Goal: Task Accomplishment & Management: Use online tool/utility

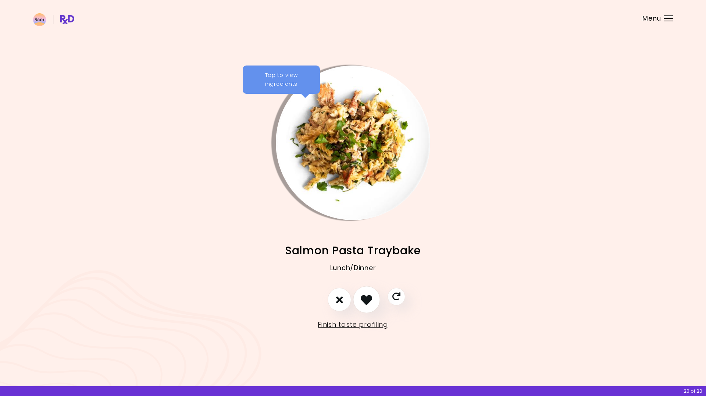
click at [367, 304] on icon "I like this recipe" at bounding box center [366, 299] width 11 height 11
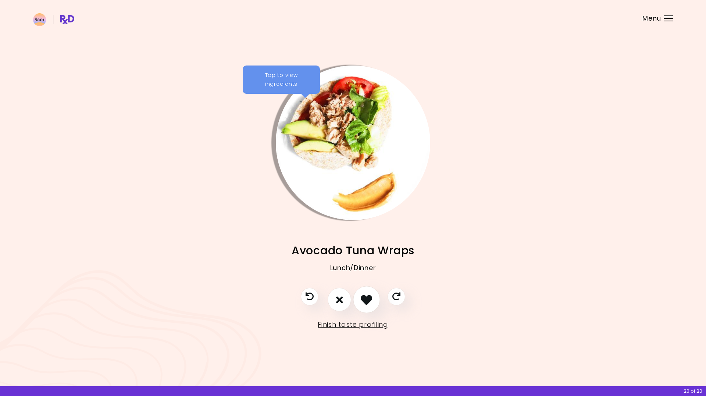
click at [367, 295] on icon "I like this recipe" at bounding box center [366, 299] width 11 height 11
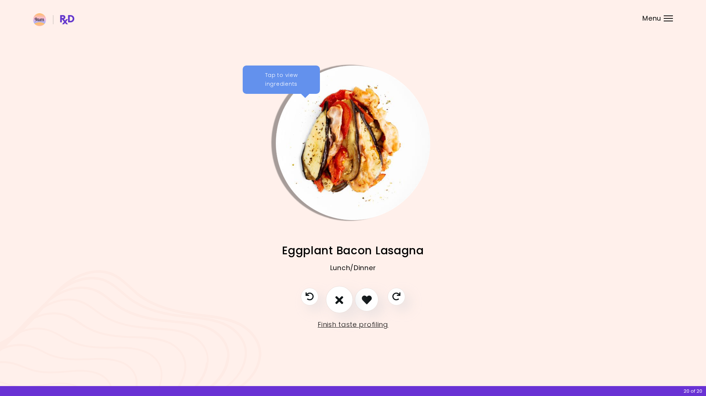
click at [339, 299] on icon "I don't like this recipe" at bounding box center [339, 299] width 8 height 11
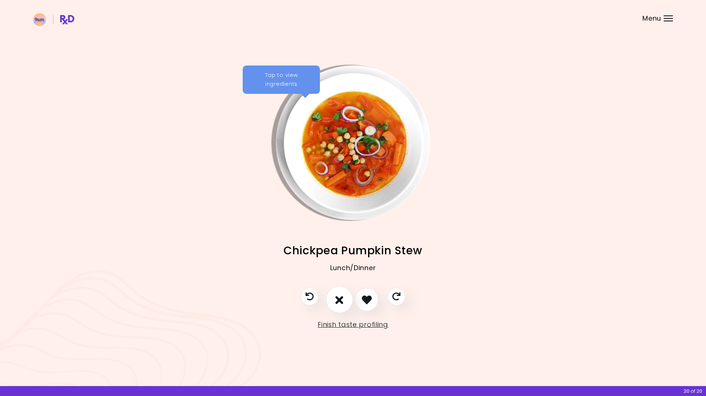
click at [340, 299] on icon "I don't like this recipe" at bounding box center [339, 299] width 8 height 11
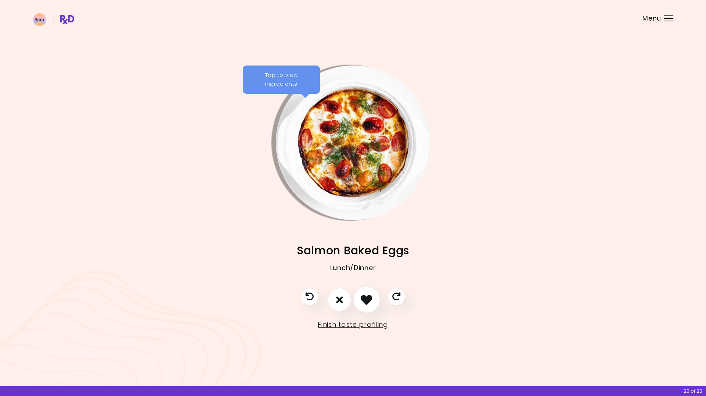
click at [366, 300] on icon "I like this recipe" at bounding box center [366, 299] width 11 height 11
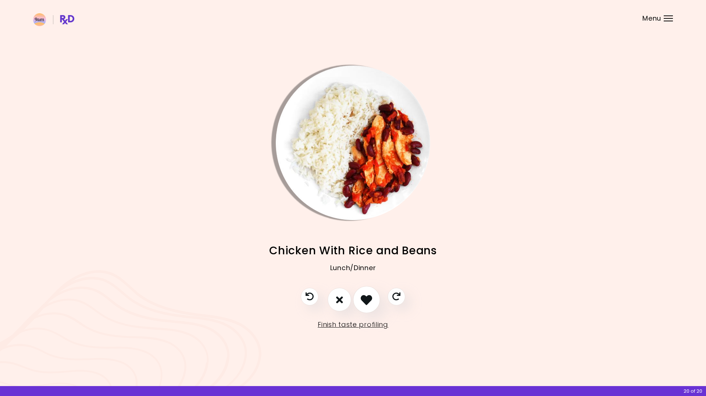
click at [366, 300] on icon "I like this recipe" at bounding box center [366, 299] width 11 height 11
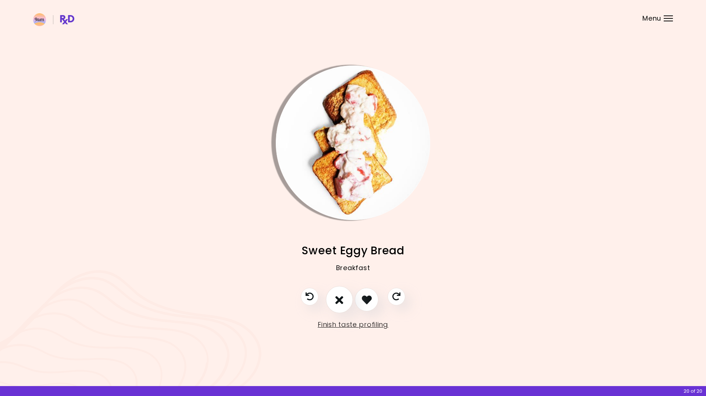
click at [345, 297] on button "I don't like this recipe" at bounding box center [339, 299] width 27 height 27
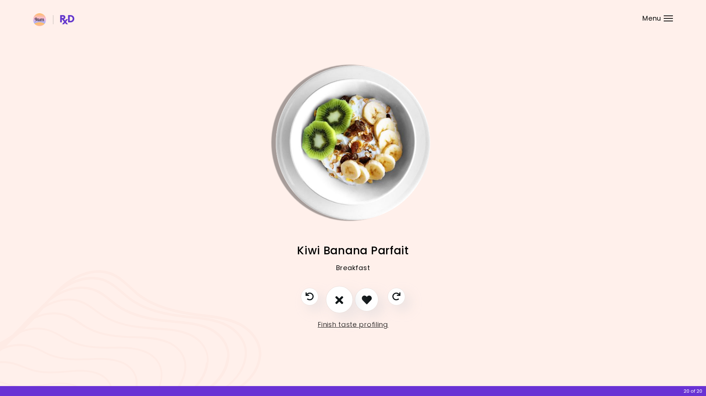
click at [342, 298] on icon "I don't like this recipe" at bounding box center [339, 299] width 8 height 11
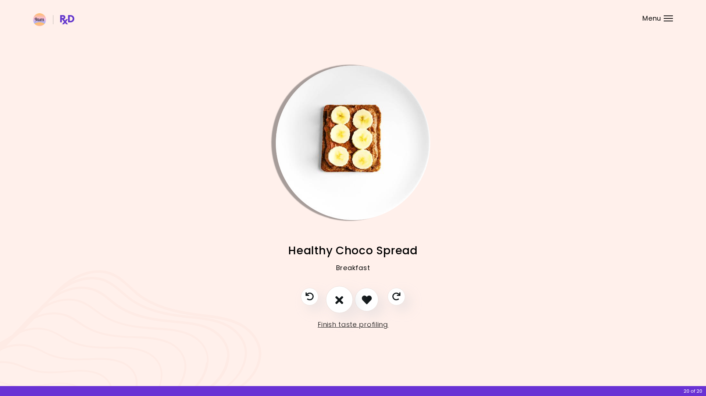
click at [342, 298] on icon "I don't like this recipe" at bounding box center [339, 299] width 8 height 11
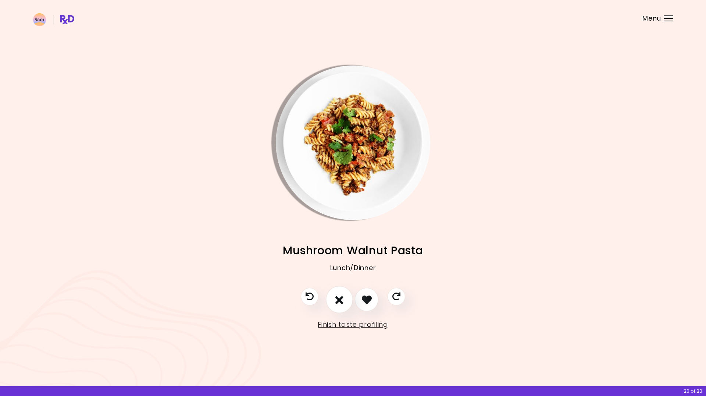
click at [342, 298] on icon "I don't like this recipe" at bounding box center [339, 299] width 8 height 11
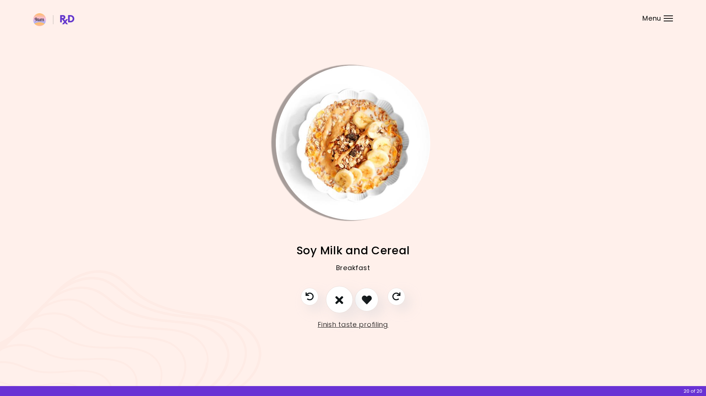
click at [342, 298] on icon "I don't like this recipe" at bounding box center [339, 299] width 8 height 11
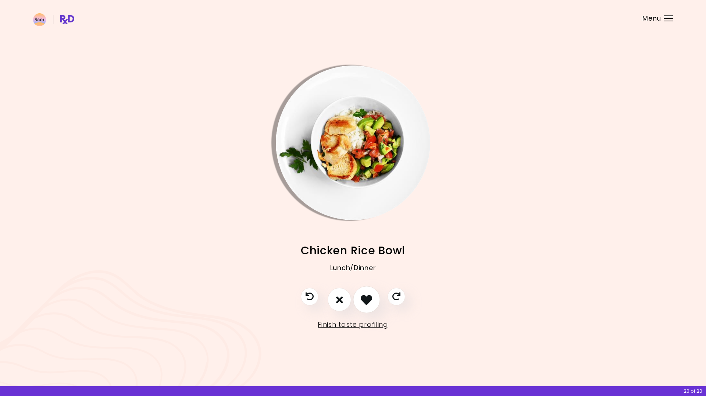
click at [364, 297] on icon "I like this recipe" at bounding box center [366, 299] width 11 height 11
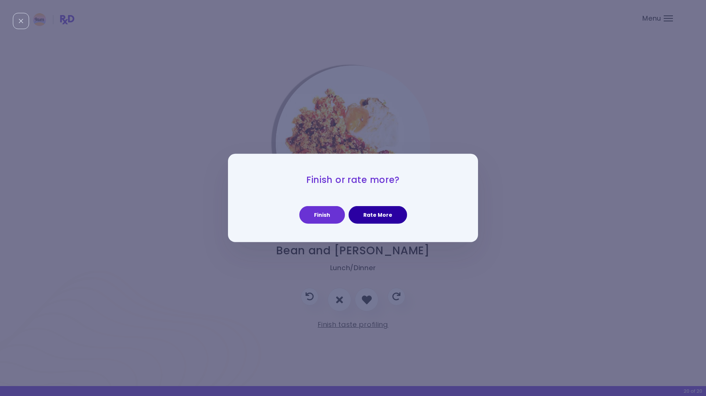
click at [364, 215] on button "Rate More" at bounding box center [378, 215] width 58 height 18
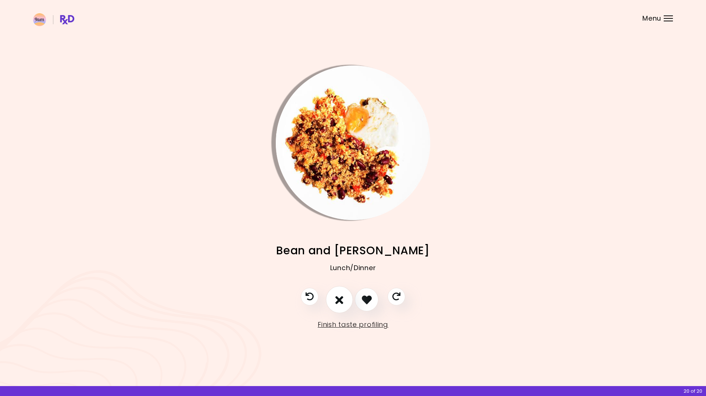
click at [339, 295] on icon "I don't like this recipe" at bounding box center [339, 299] width 8 height 11
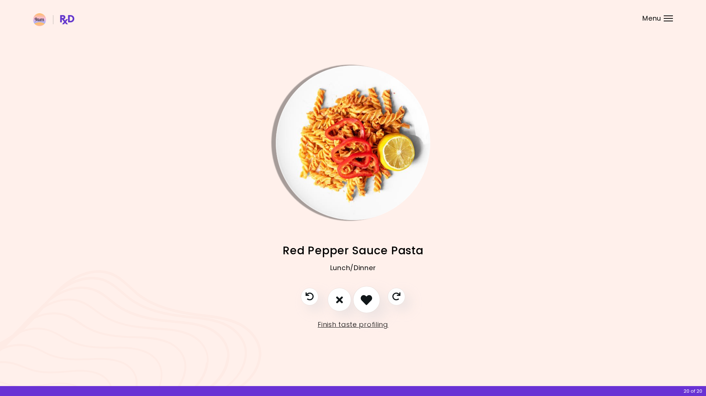
click at [364, 294] on icon "I like this recipe" at bounding box center [366, 299] width 11 height 11
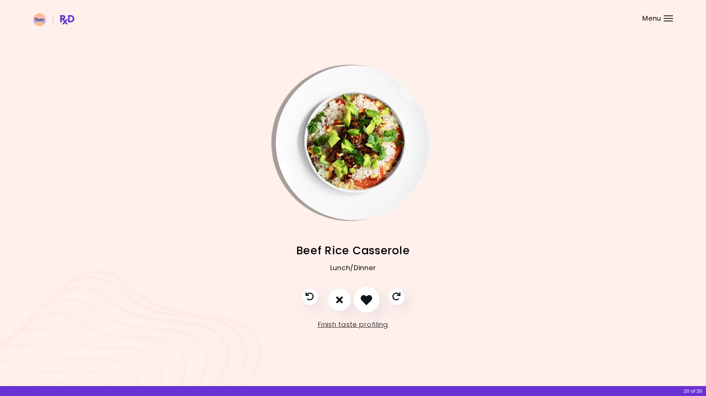
click at [367, 298] on icon "I like this recipe" at bounding box center [366, 299] width 11 height 11
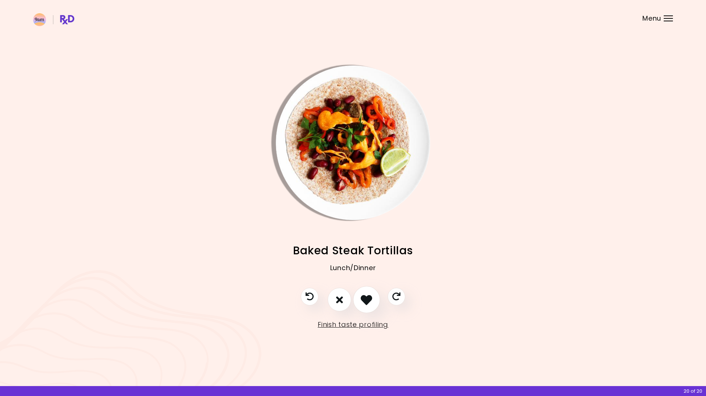
click at [367, 298] on icon "I like this recipe" at bounding box center [366, 299] width 11 height 11
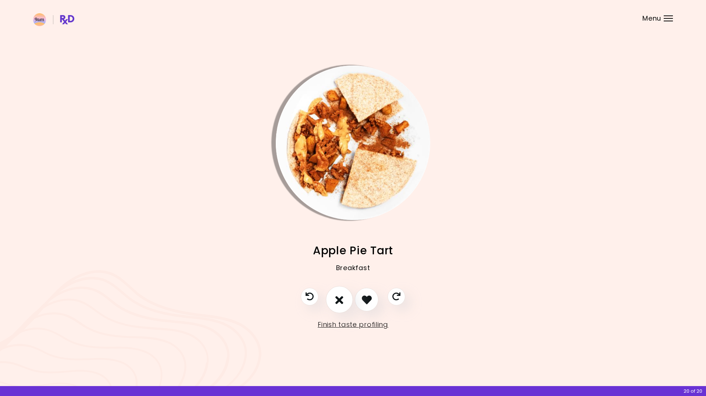
click at [342, 307] on button "I don't like this recipe" at bounding box center [339, 299] width 27 height 27
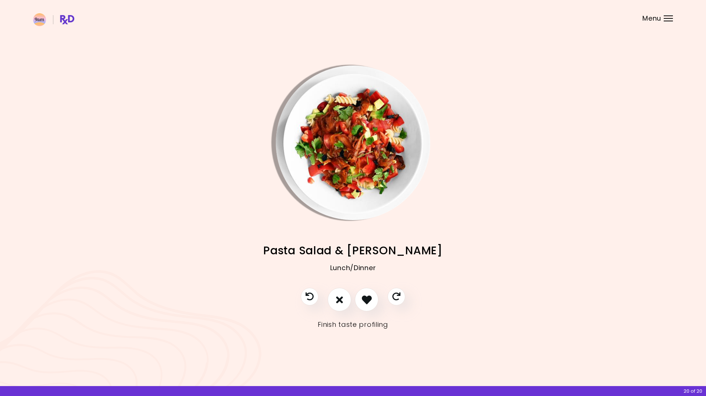
click at [348, 322] on link "Finish taste profiling" at bounding box center [353, 324] width 71 height 12
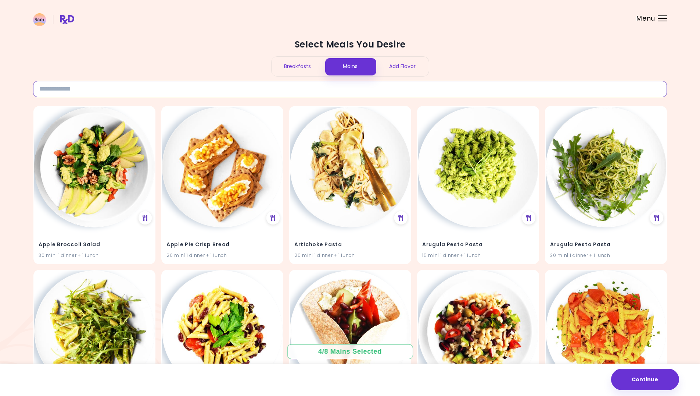
click at [131, 92] on input at bounding box center [350, 89] width 634 height 16
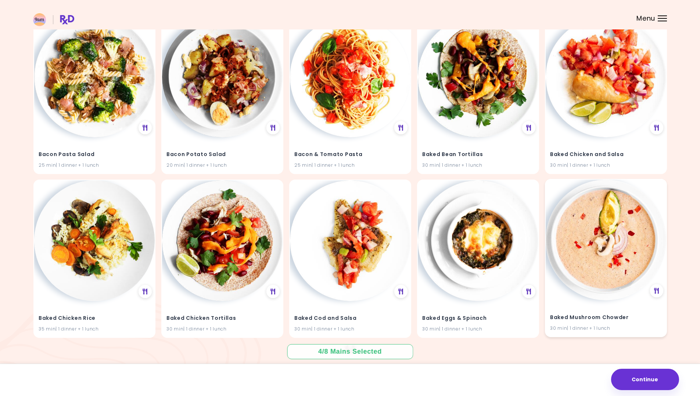
scroll to position [1083, 0]
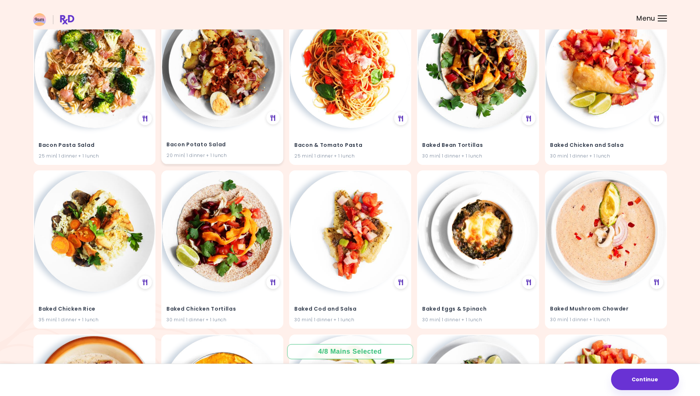
click at [238, 81] on img at bounding box center [222, 67] width 121 height 121
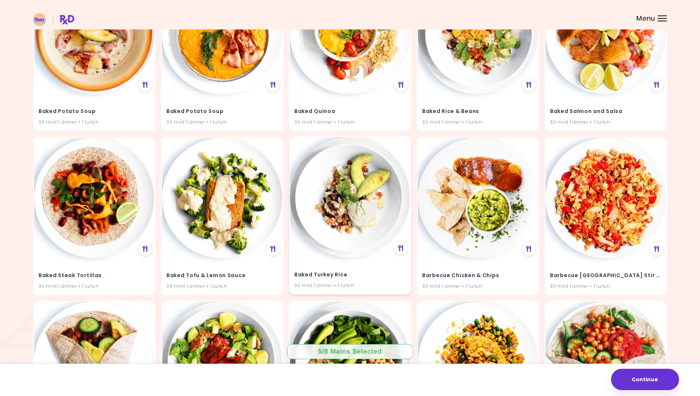
scroll to position [1187, 0]
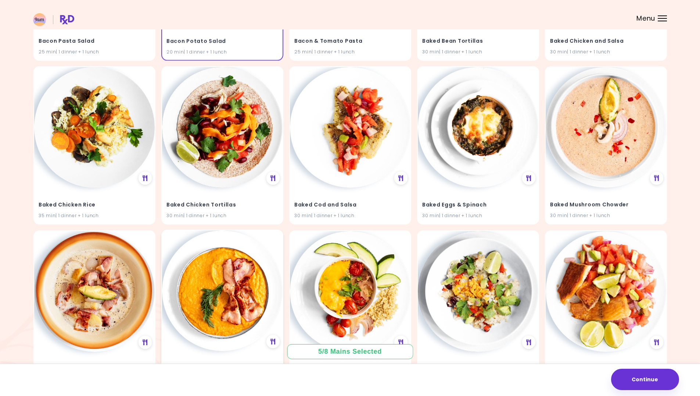
click at [216, 268] on img at bounding box center [222, 290] width 121 height 121
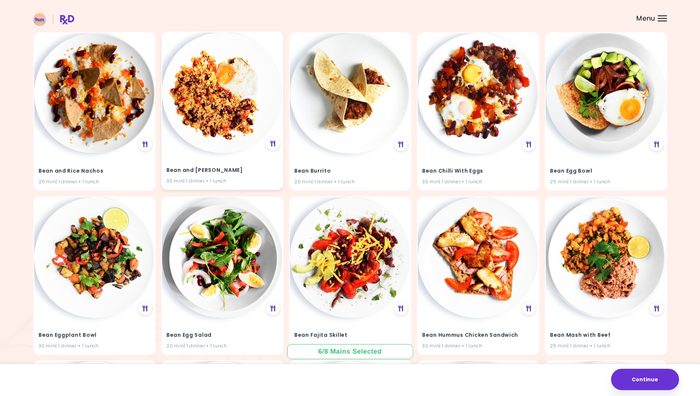
scroll to position [2216, 0]
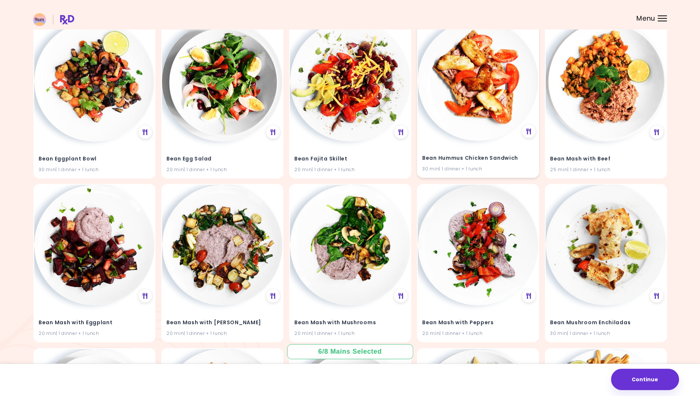
click at [495, 75] on img at bounding box center [478, 80] width 121 height 121
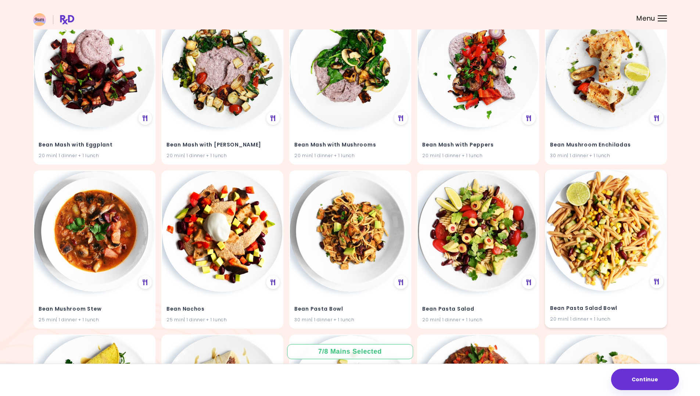
click at [587, 242] on img at bounding box center [606, 230] width 121 height 121
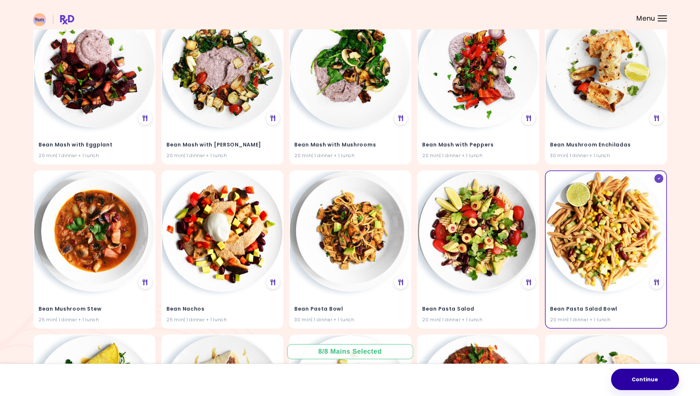
click at [659, 383] on button "Continue" at bounding box center [645, 378] width 68 height 21
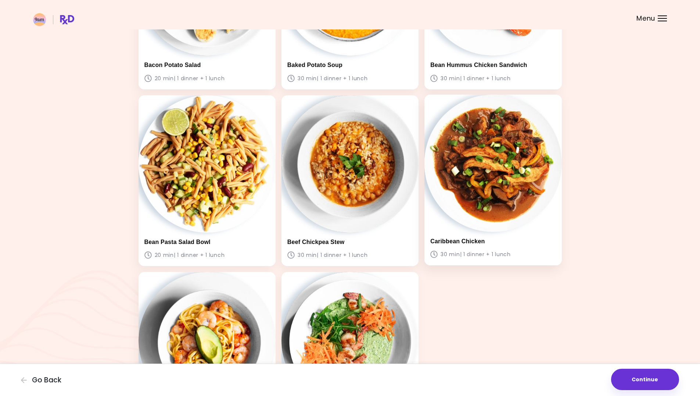
scroll to position [331, 0]
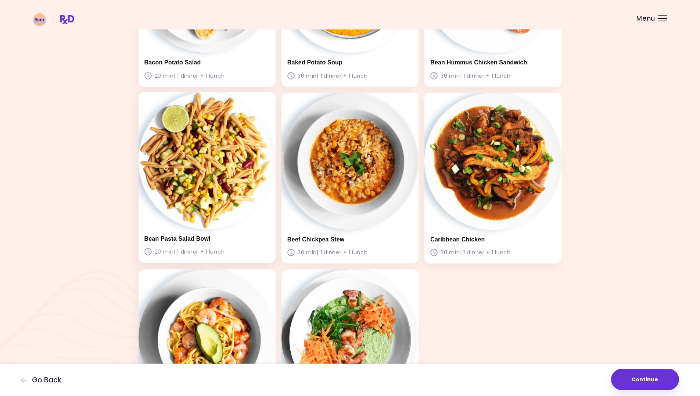
click at [235, 146] on img at bounding box center [207, 160] width 137 height 137
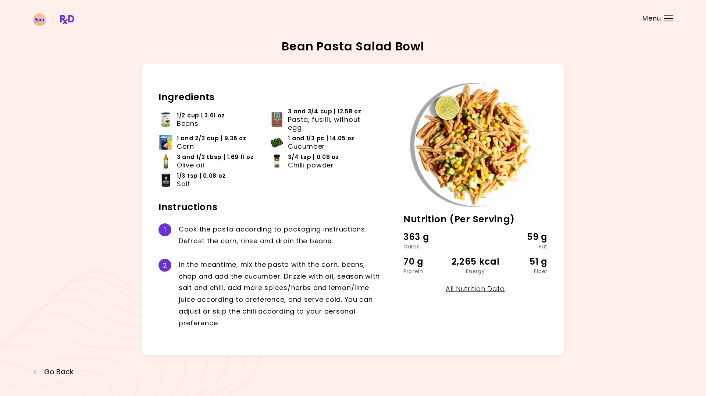
click at [277, 120] on img at bounding box center [277, 119] width 15 height 15
drag, startPoint x: 289, startPoint y: 121, endPoint x: 308, endPoint y: 130, distance: 20.7
click at [308, 130] on span "Pasta, fusilli, without egg" at bounding box center [329, 123] width 82 height 16
copy span "Pasta, fusilli, without egg"
click at [229, 254] on div "2 I n t h e m e a n t i m e , m i x t h e p a s t a w i t h t h e c o r n , b e…" at bounding box center [269, 294] width 222 height 82
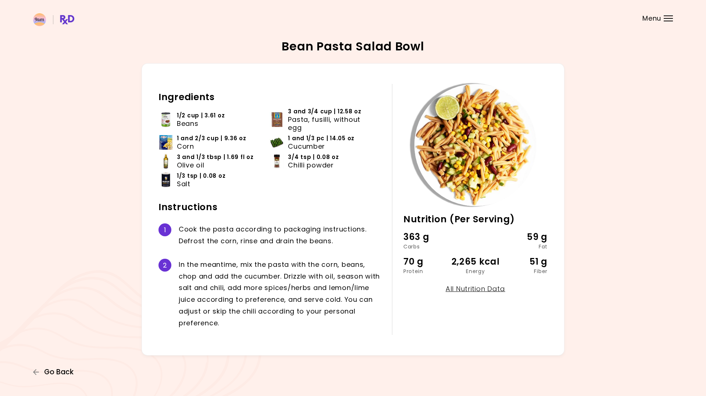
click at [65, 371] on span "Go Back" at bounding box center [58, 372] width 29 height 8
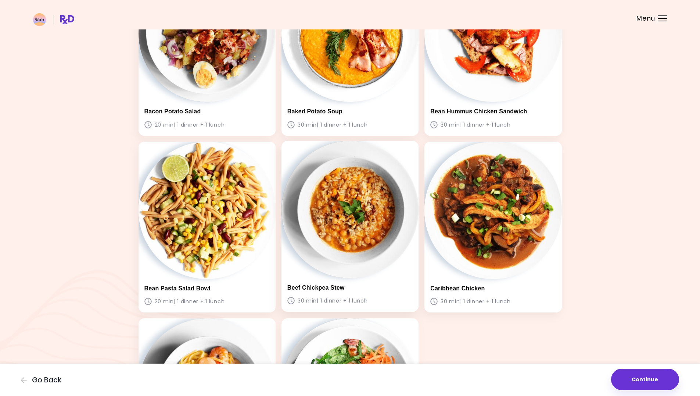
scroll to position [294, 0]
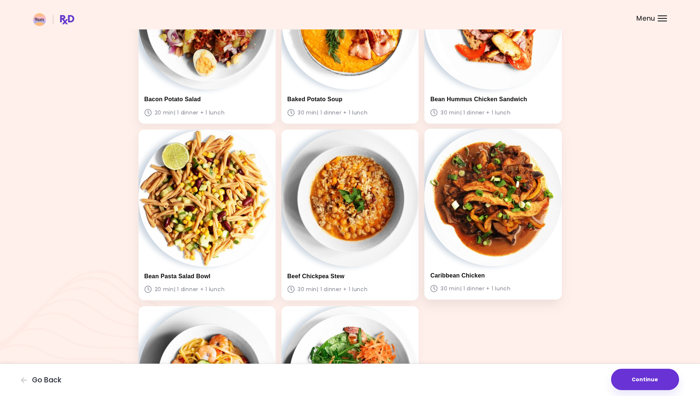
click at [502, 186] on img at bounding box center [493, 197] width 137 height 137
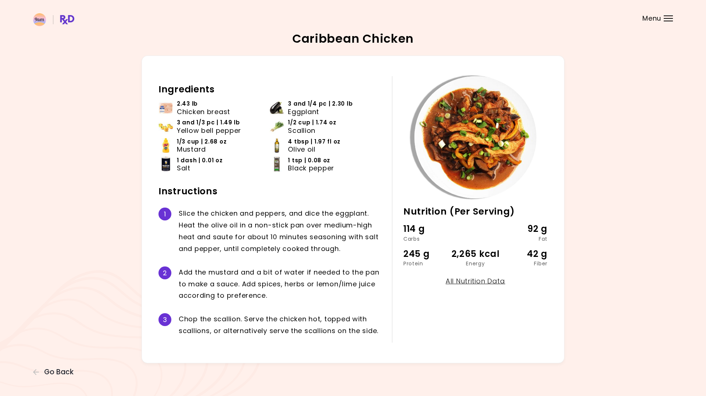
click at [305, 220] on div "S l i c e t h e c h i c k e n a n d p e p p e r s , a n d d i c e t h e e g g p…" at bounding box center [280, 230] width 202 height 47
click at [72, 368] on span "Go Back" at bounding box center [58, 372] width 29 height 8
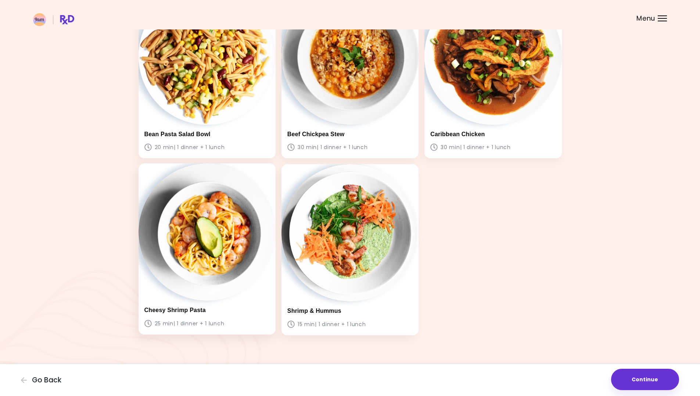
scroll to position [442, 0]
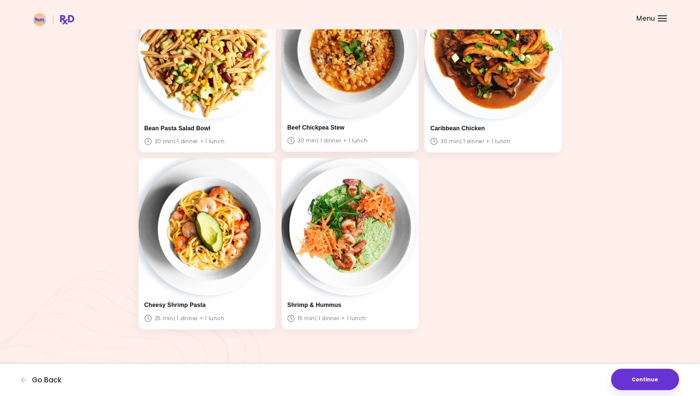
click at [350, 75] on img at bounding box center [350, 49] width 137 height 137
